Goal: Connect with others: Connect with others

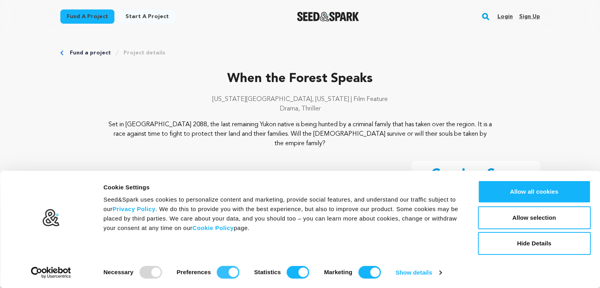
click at [224, 274] on input "Preferences" at bounding box center [228, 272] width 23 height 13
checkbox input "false"
click at [292, 277] on input "Statistics" at bounding box center [298, 272] width 23 height 13
checkbox input "false"
click at [360, 273] on input "Marketing" at bounding box center [369, 272] width 23 height 13
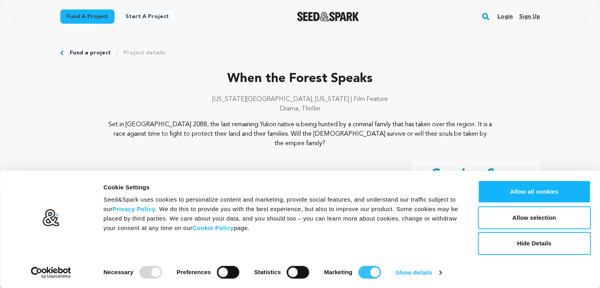
checkbox input "false"
click at [523, 226] on button "Allow selection" at bounding box center [534, 217] width 113 height 23
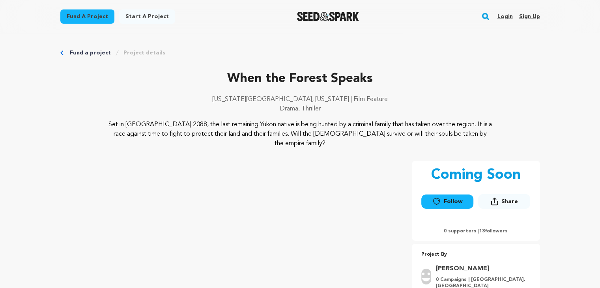
click at [452, 195] on link "Follow" at bounding box center [448, 202] width 52 height 14
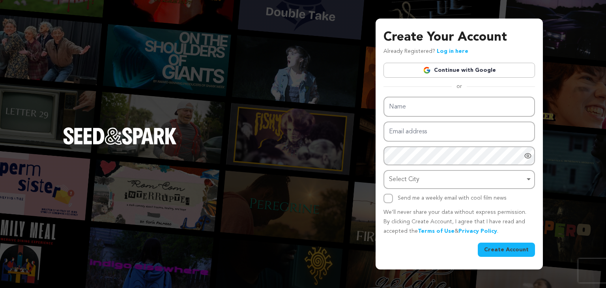
click at [415, 76] on link "Continue with Google" at bounding box center [460, 70] width 152 height 15
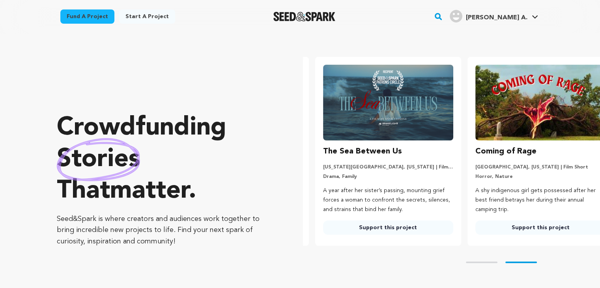
scroll to position [0, 158]
